Goal: Use online tool/utility: Utilize a website feature to perform a specific function

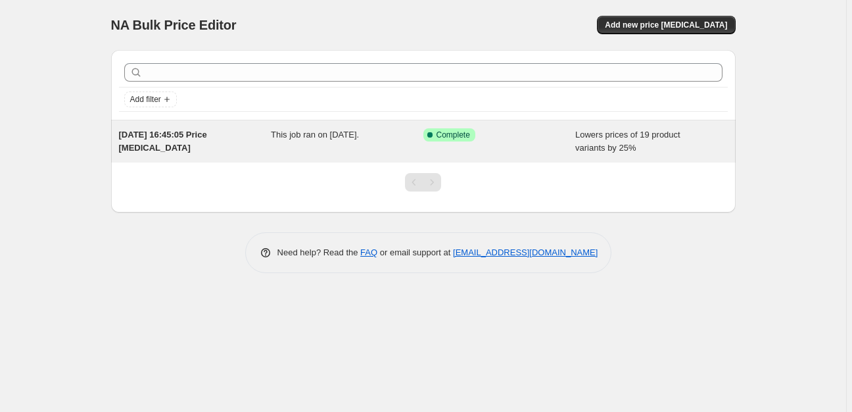
click at [485, 149] on div "Success Complete Complete" at bounding box center [499, 141] width 153 height 26
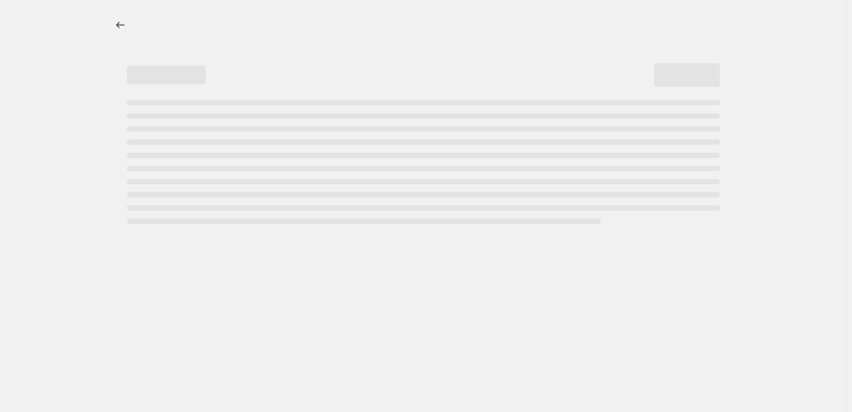
select select "percentage"
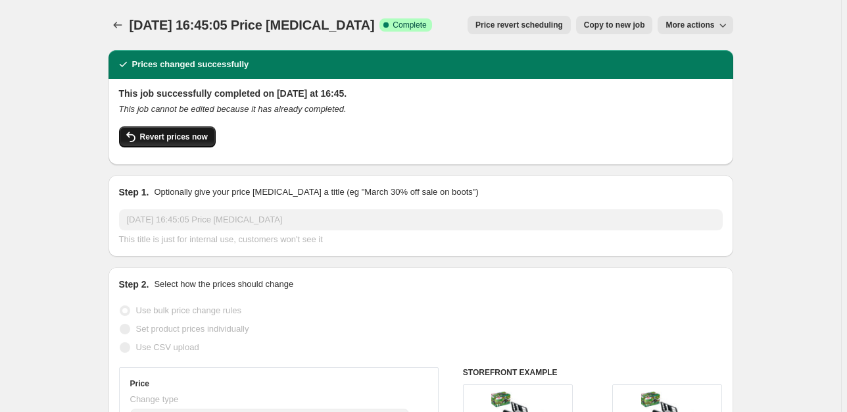
click at [130, 138] on icon "button" at bounding box center [131, 137] width 16 height 16
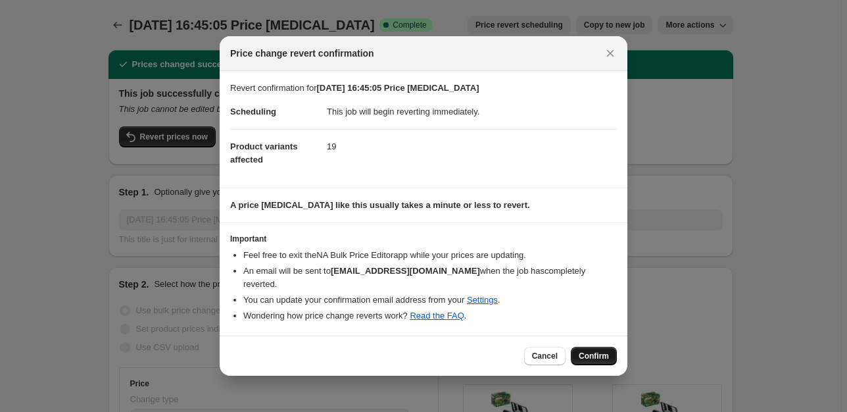
click at [581, 350] on span "Confirm" at bounding box center [594, 355] width 30 height 11
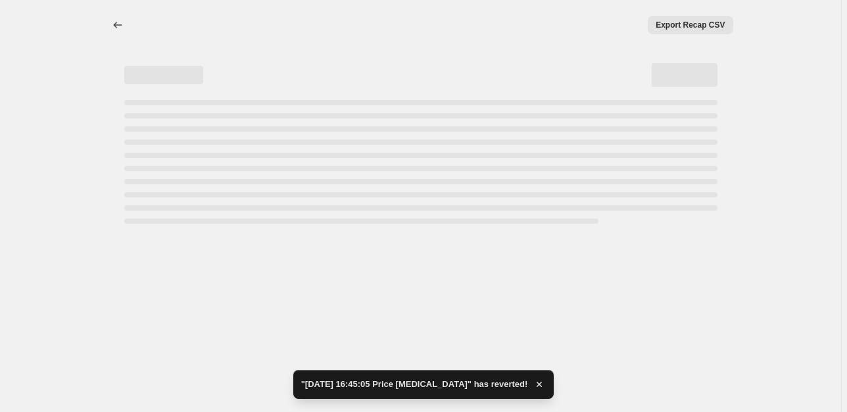
select select "percentage"
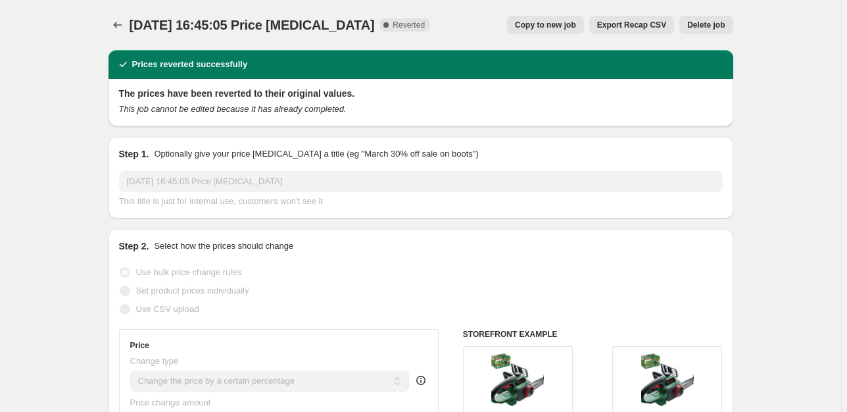
click at [546, 25] on span "Copy to new job" at bounding box center [545, 25] width 61 height 11
select select "percentage"
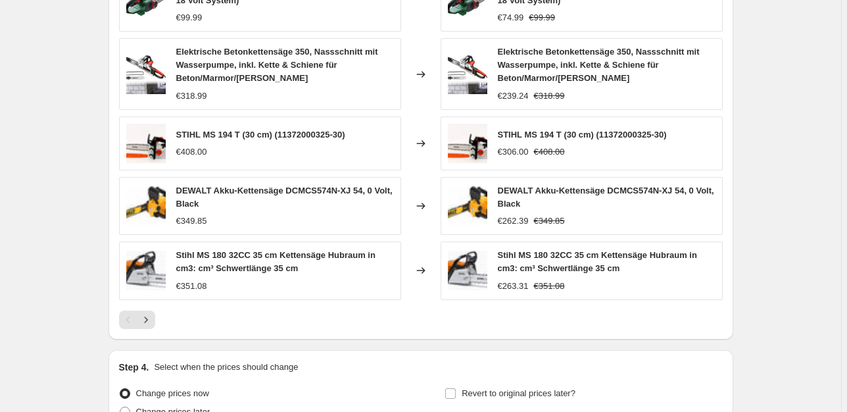
scroll to position [944, 0]
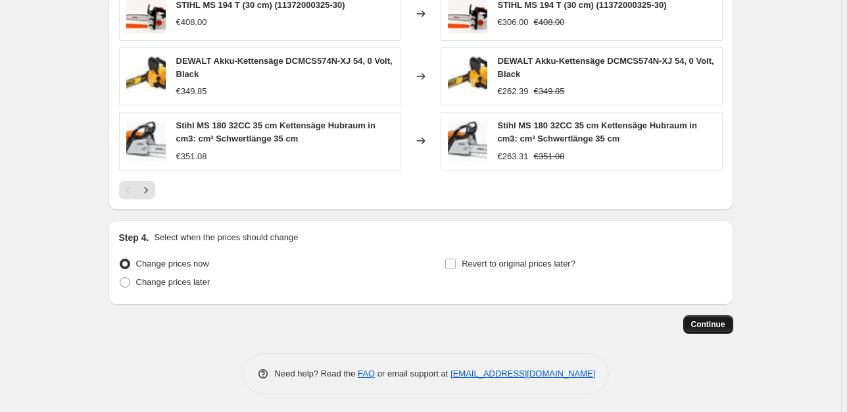
click at [688, 322] on button "Continue" at bounding box center [708, 324] width 50 height 18
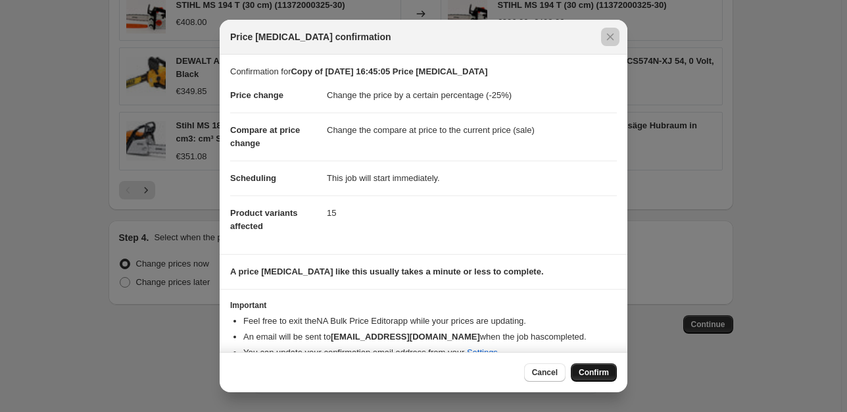
click at [590, 377] on span "Confirm" at bounding box center [594, 372] width 30 height 11
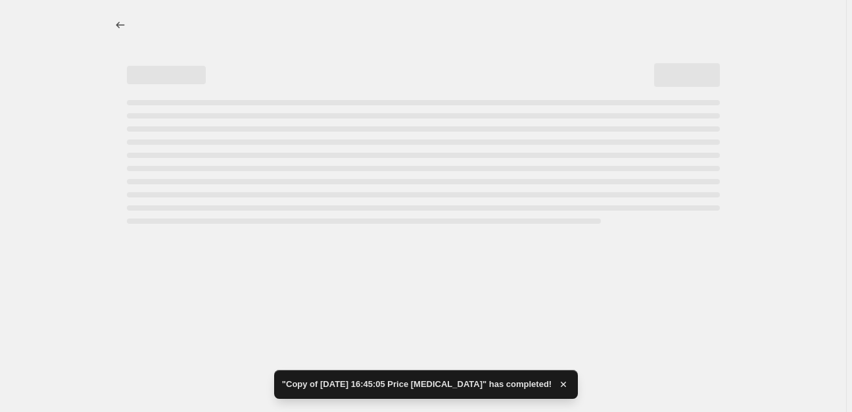
select select "percentage"
